Goal: Navigation & Orientation: Find specific page/section

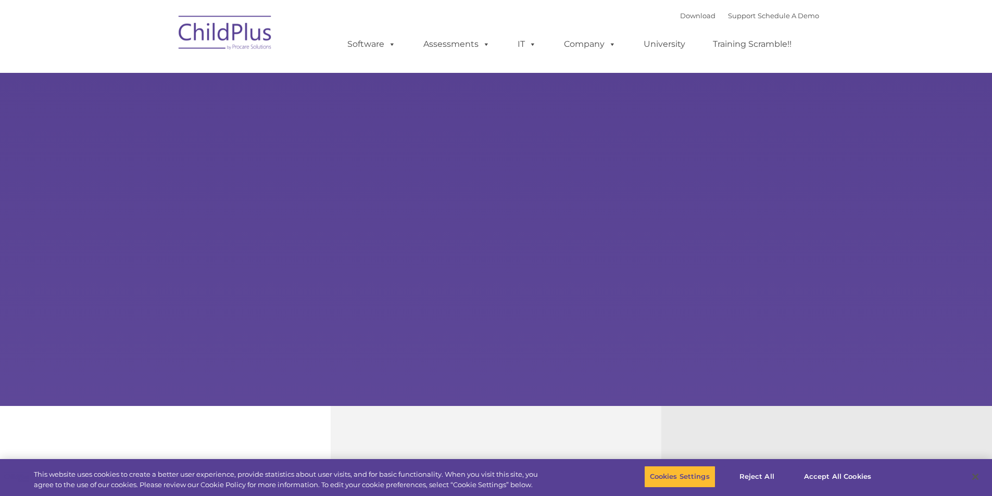
select select "MEDIUM"
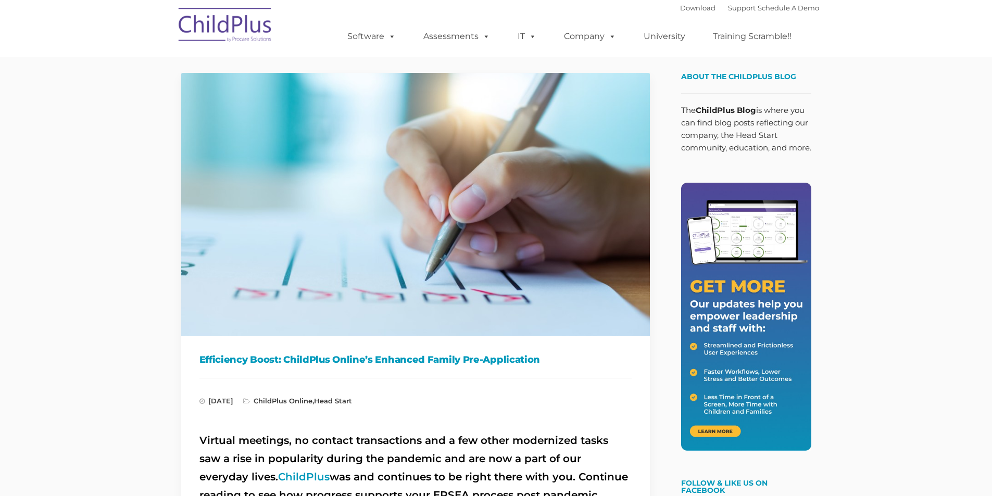
type input ""
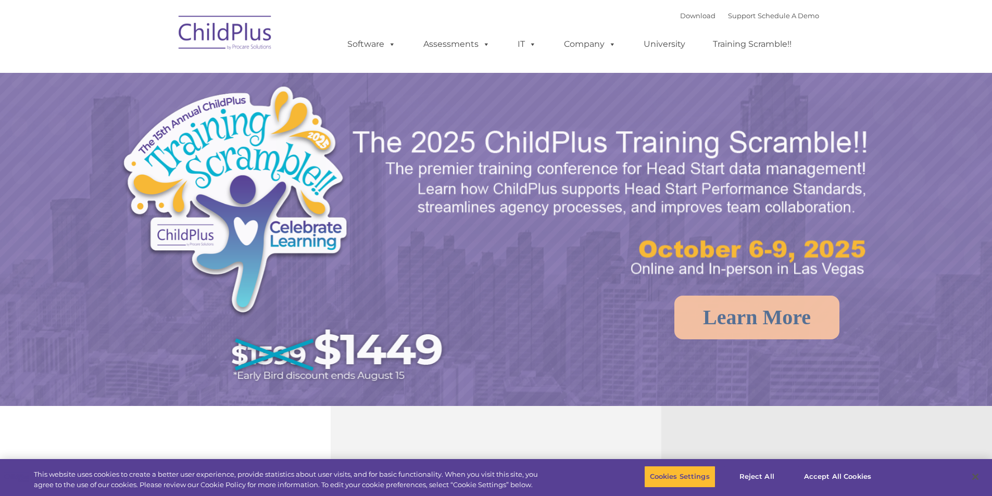
select select "MEDIUM"
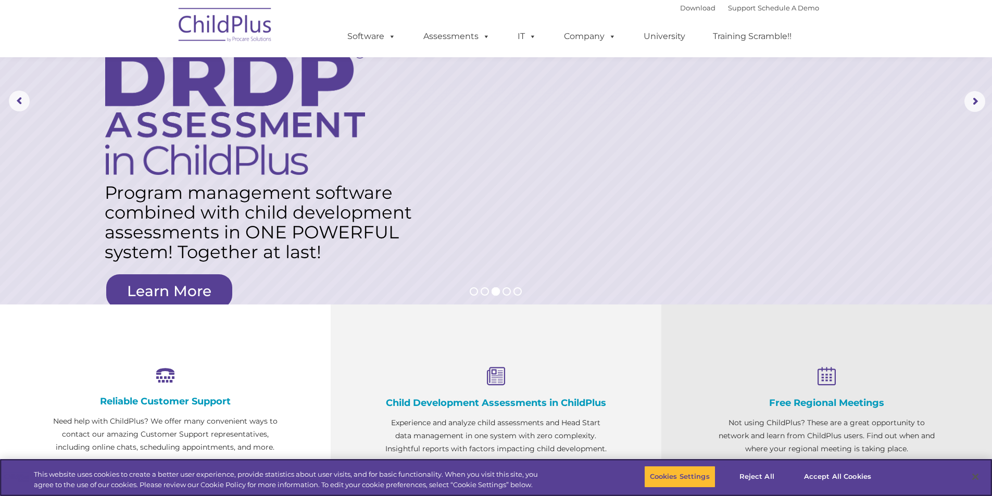
scroll to position [106, 0]
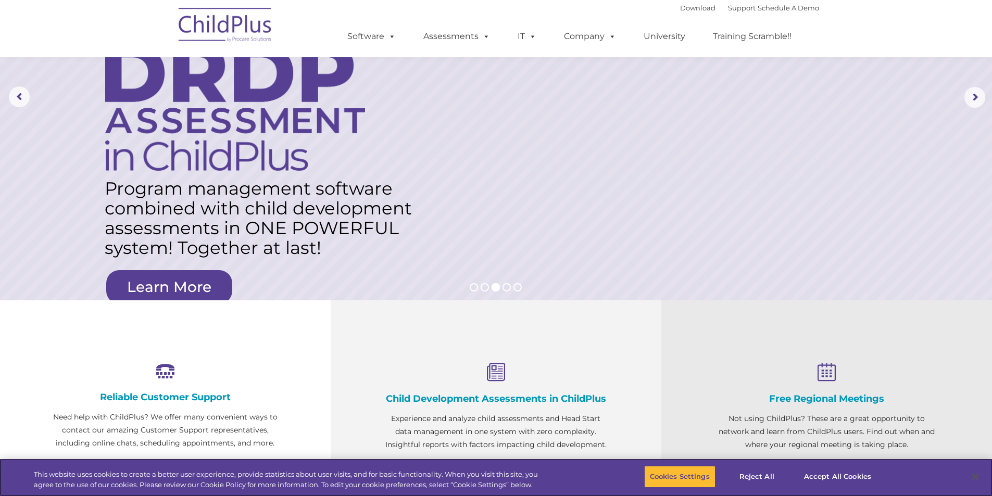
click at [797, 474] on div "Cookies Settings Reject All Accept All Cookies" at bounding box center [764, 477] width 240 height 37
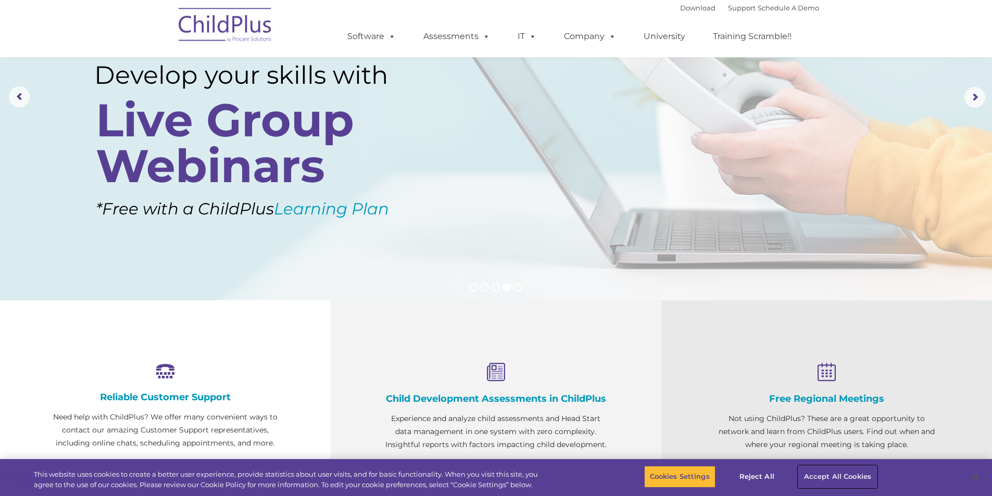
click at [817, 473] on button "Accept All Cookies" at bounding box center [837, 477] width 79 height 22
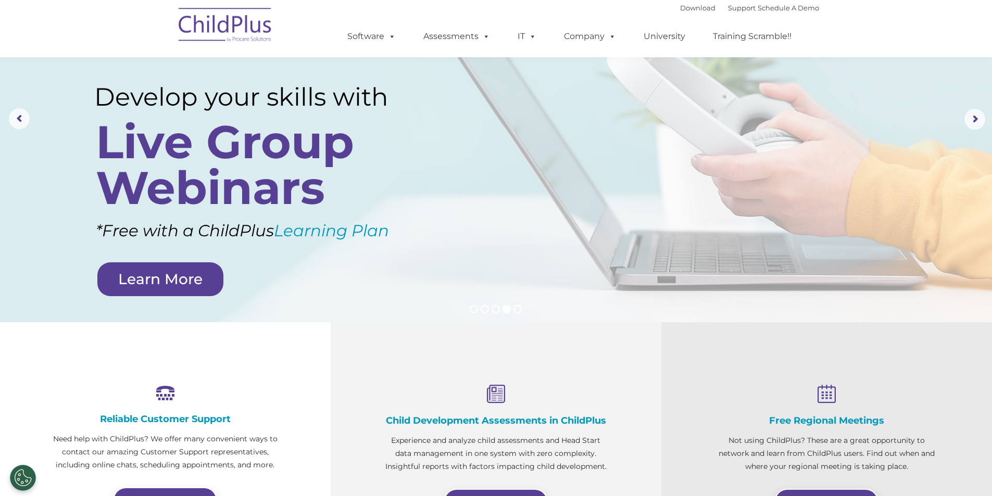
scroll to position [0, 0]
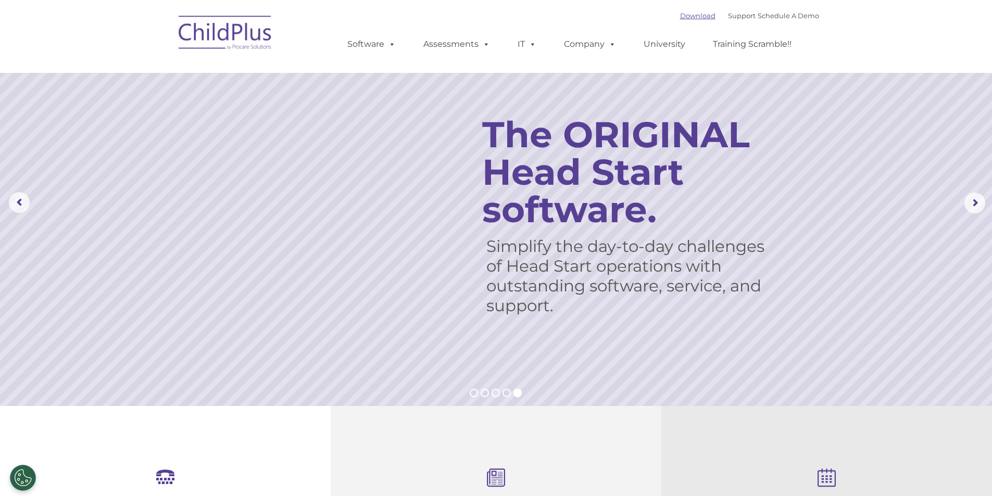
click at [691, 19] on link "Download" at bounding box center [697, 15] width 35 height 8
